Goal: Navigation & Orientation: Find specific page/section

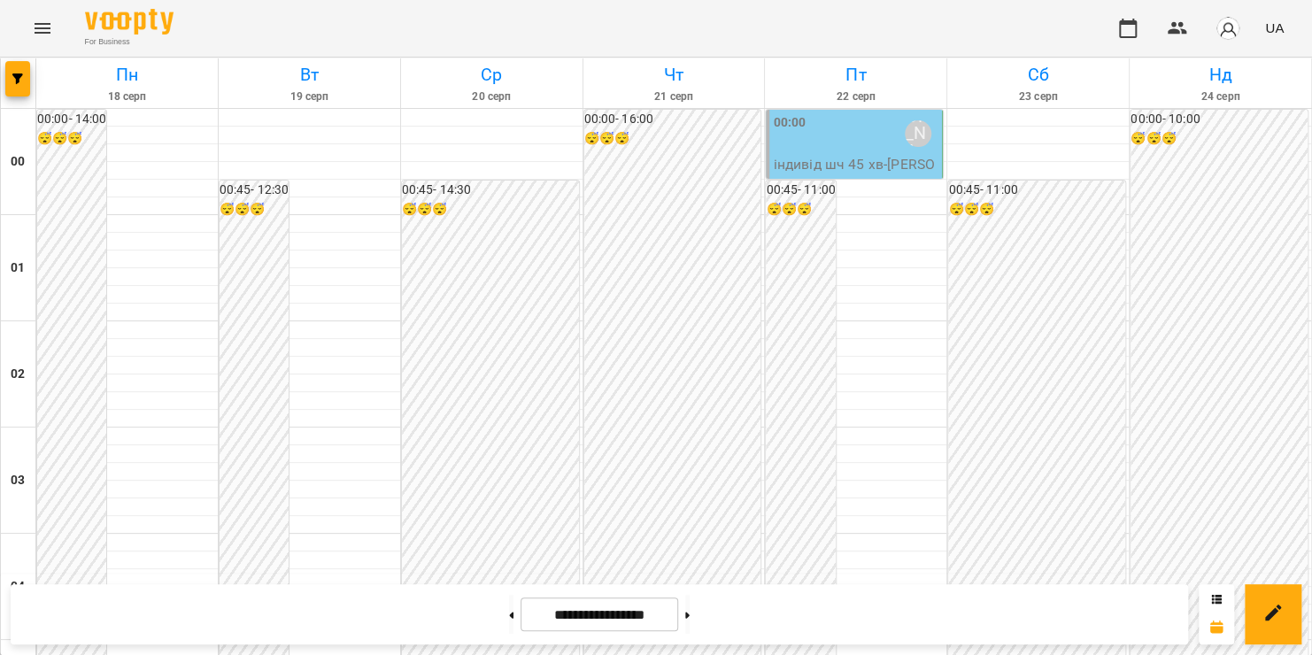
scroll to position [562, 0]
click at [43, 32] on icon "Menu" at bounding box center [43, 28] width 16 height 11
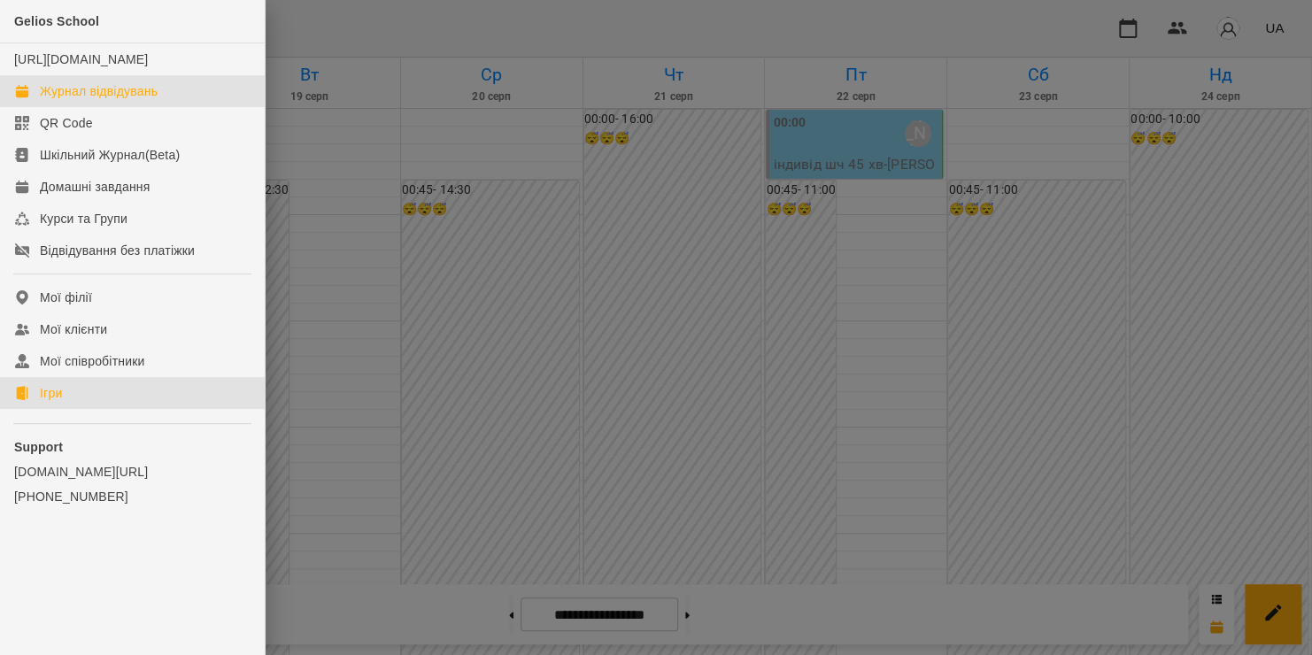
click at [56, 402] on div "Ігри" at bounding box center [51, 393] width 22 height 18
